Goal: Task Accomplishment & Management: Manage account settings

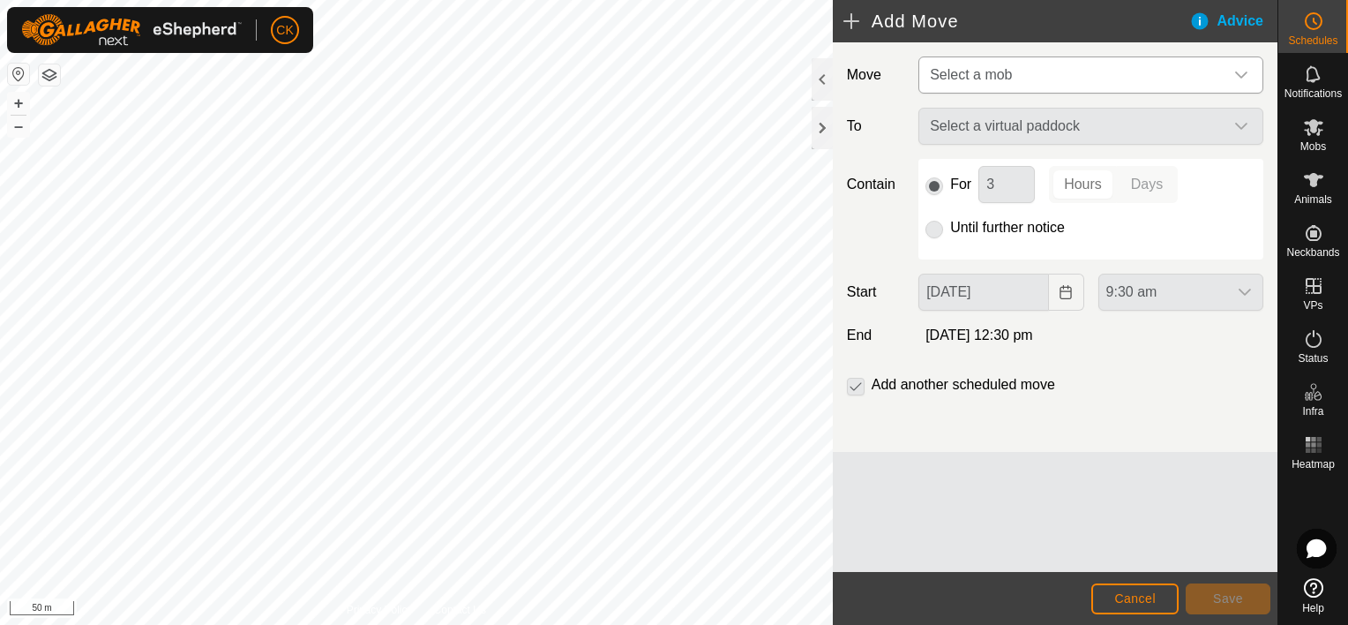
click at [1235, 67] on div "dropdown trigger" at bounding box center [1241, 74] width 35 height 35
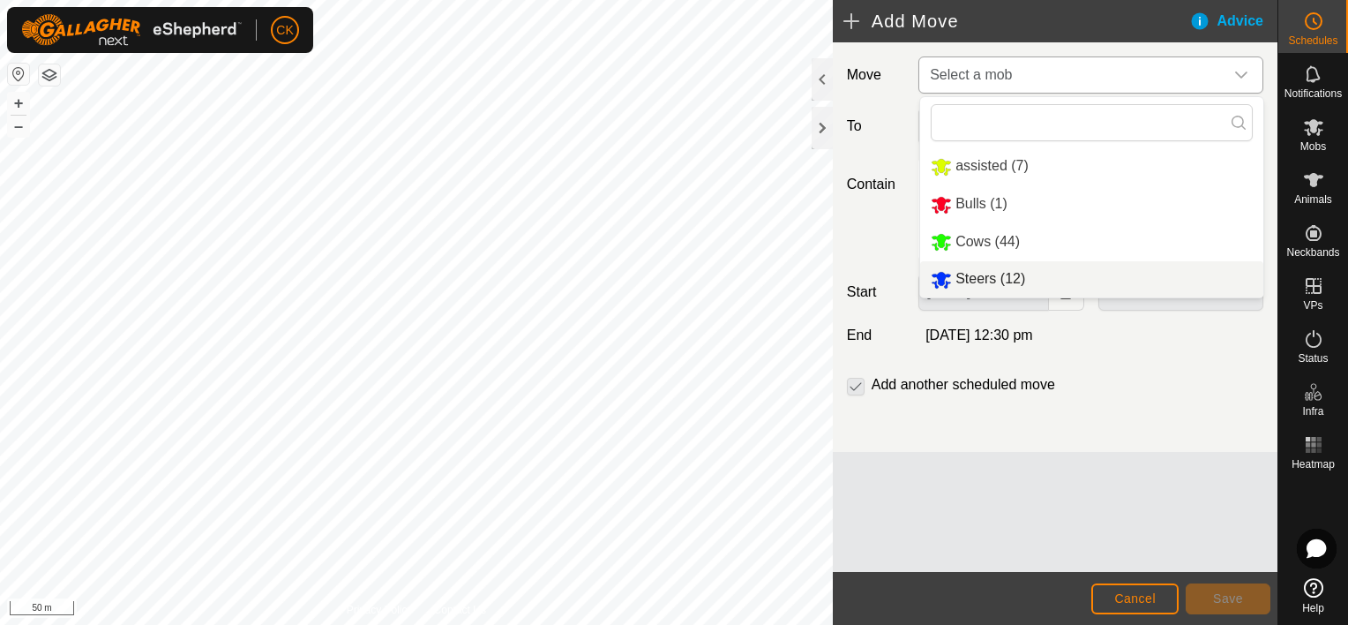
click at [979, 278] on li "Steers (12)" at bounding box center [1091, 279] width 343 height 36
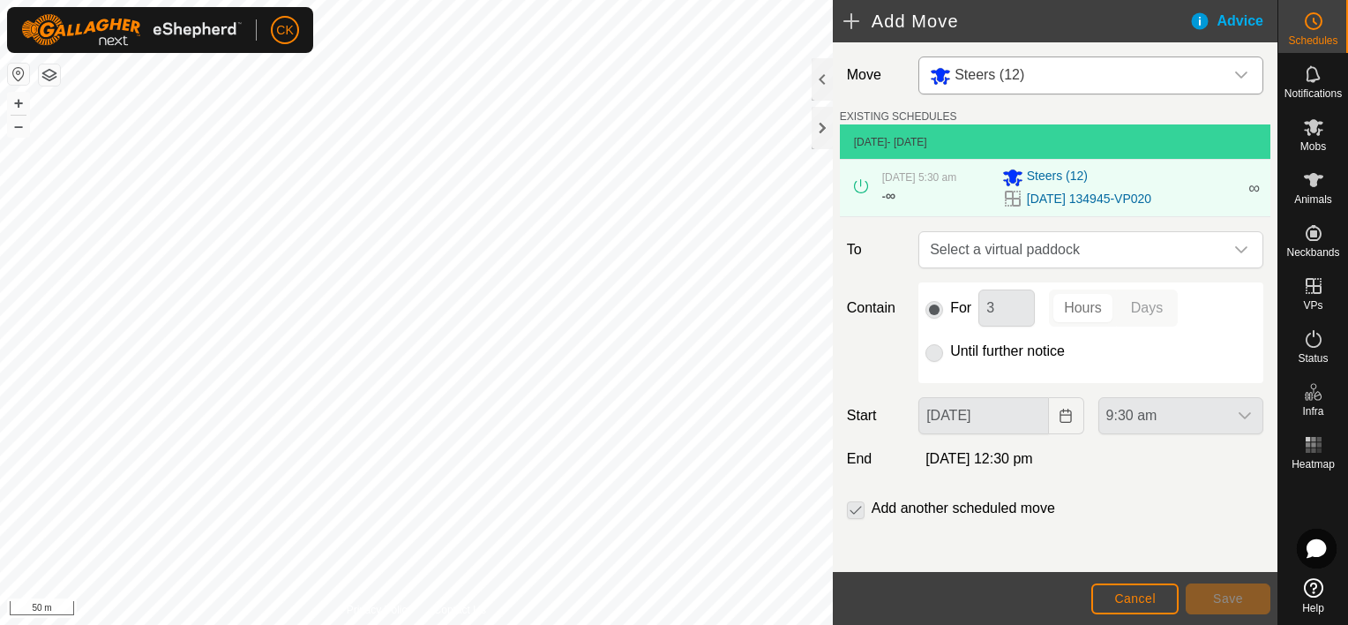
click at [1235, 249] on icon "dropdown trigger" at bounding box center [1242, 250] width 14 height 14
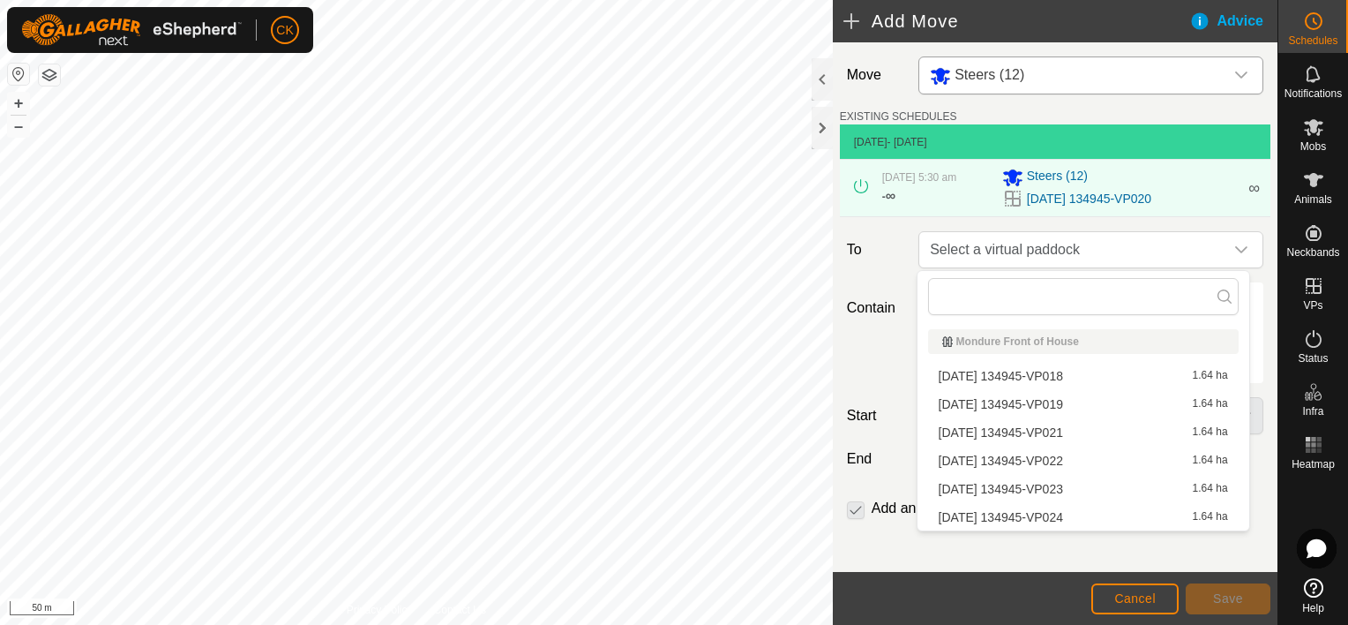
click at [1097, 462] on li "[DATE] 134945-VP022 1.64 ha" at bounding box center [1083, 460] width 311 height 26
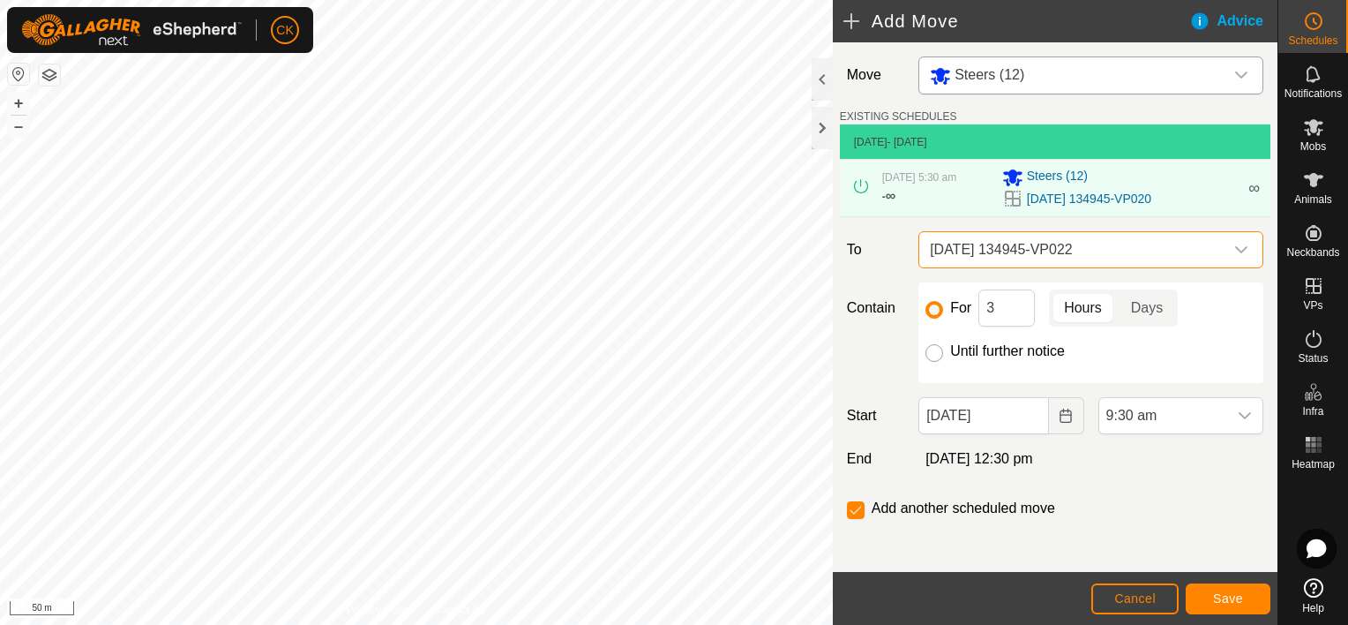
click at [929, 358] on input "Until further notice" at bounding box center [935, 353] width 18 height 18
radio input "true"
checkbox input "false"
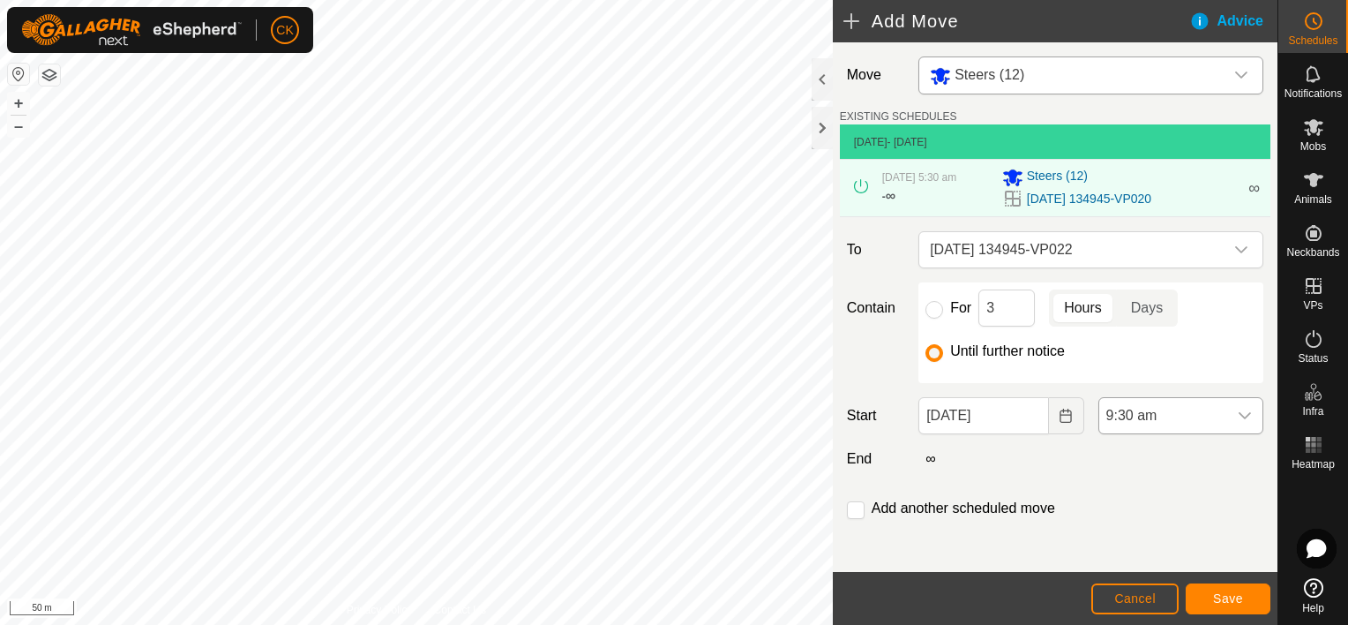
click at [1238, 412] on icon "dropdown trigger" at bounding box center [1245, 416] width 14 height 14
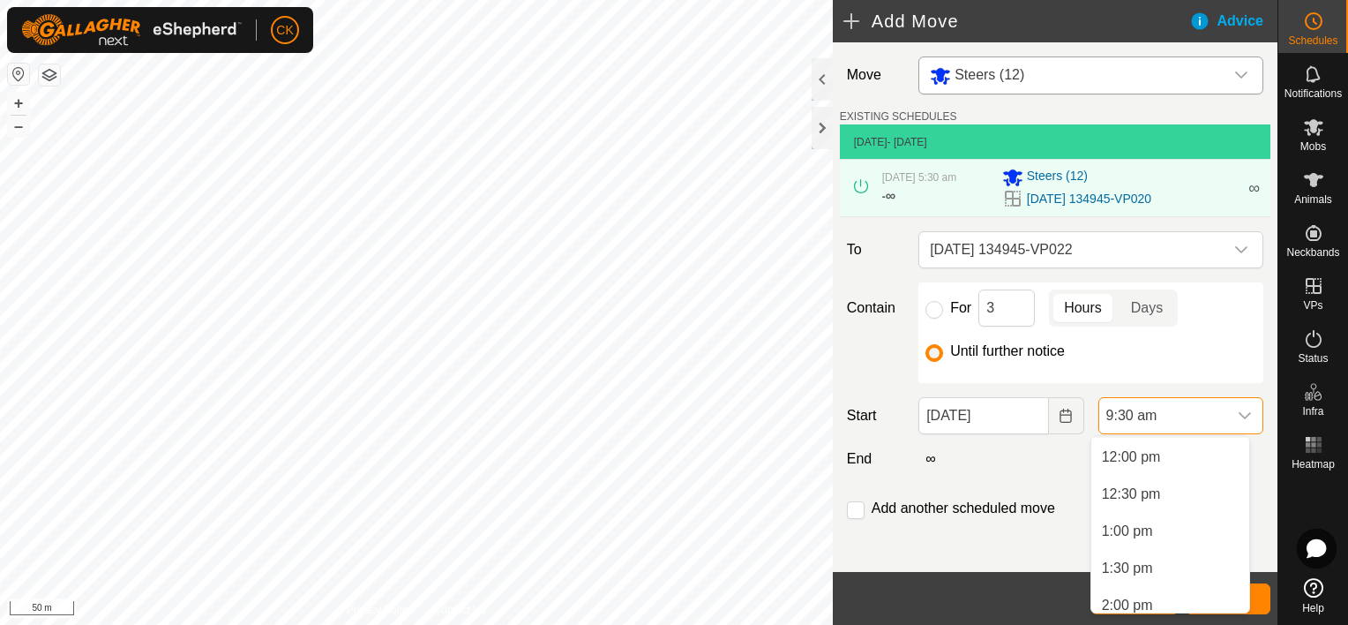
scroll to position [916, 0]
click at [1133, 576] on li "2:00 pm" at bounding box center [1171, 575] width 158 height 35
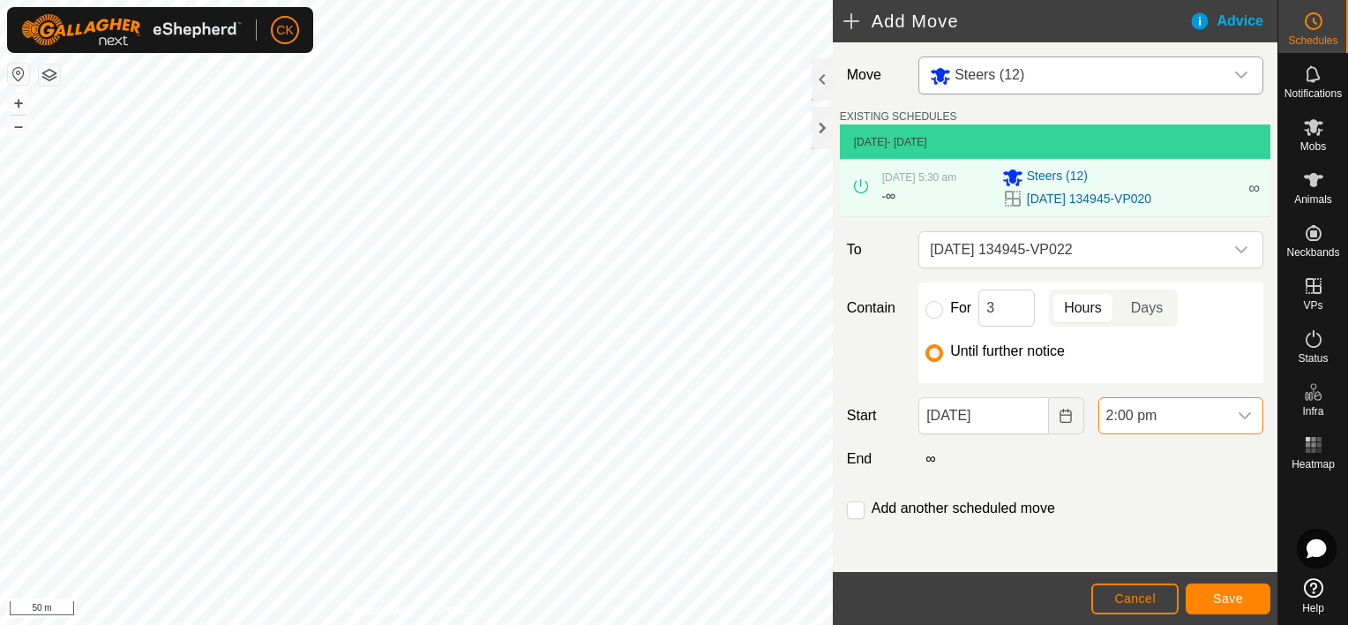
scroll to position [704, 0]
click at [1255, 597] on button "Save" at bounding box center [1228, 598] width 85 height 31
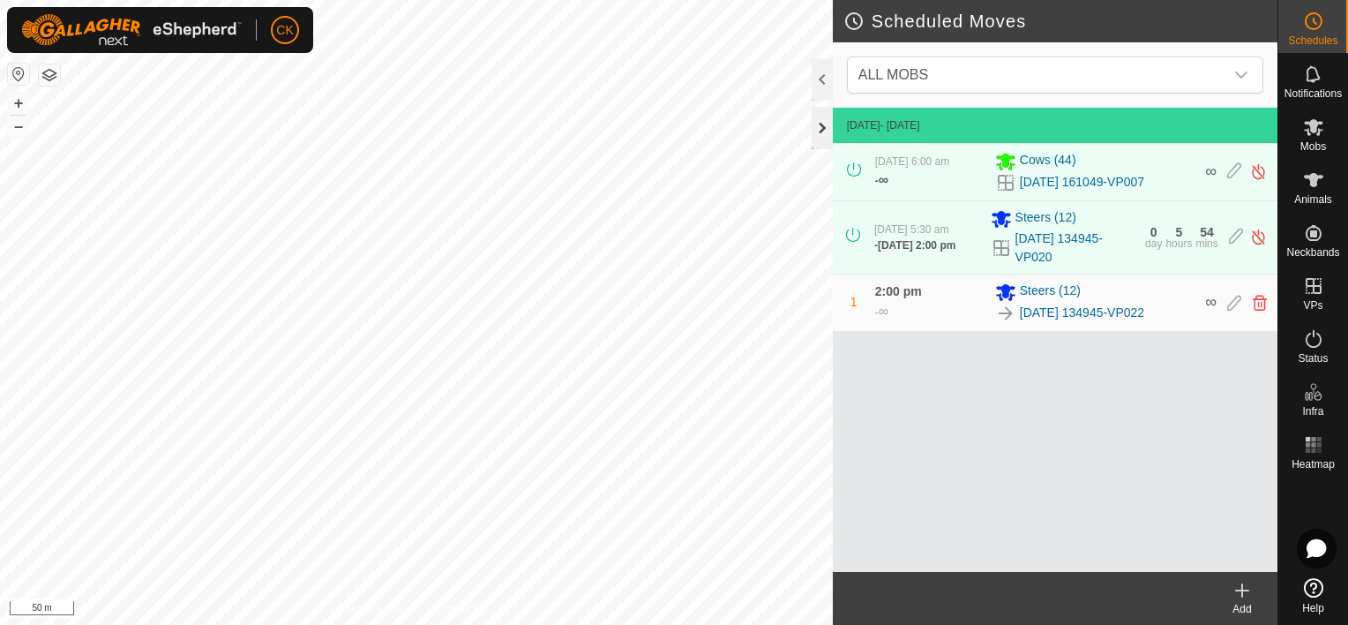
click at [826, 128] on div at bounding box center [822, 128] width 21 height 42
